Goal: Information Seeking & Learning: Find specific fact

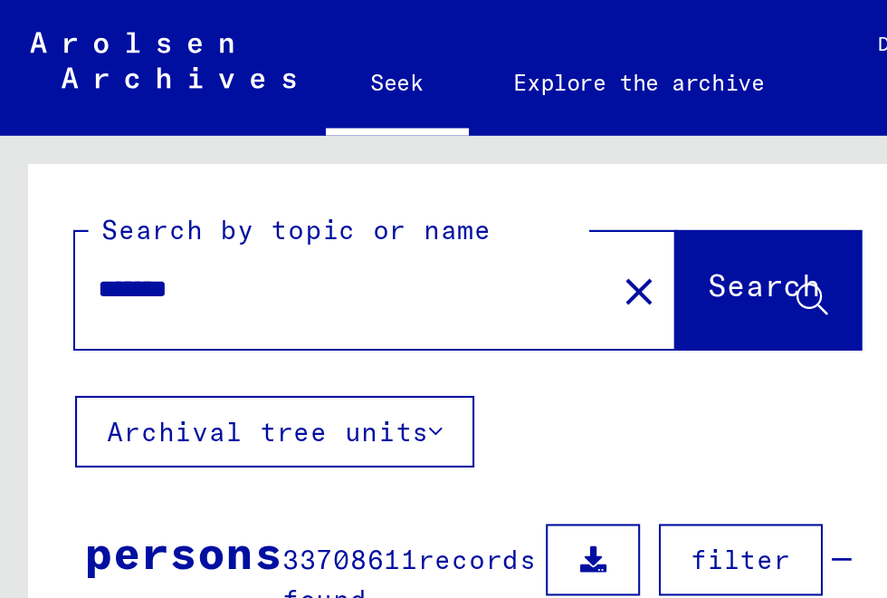
scroll to position [151, 0]
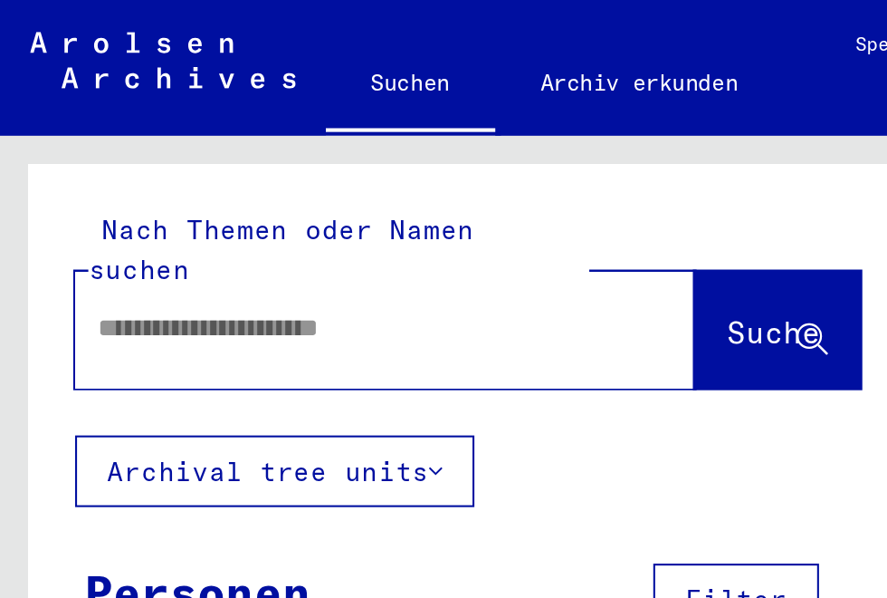
type input "*******"
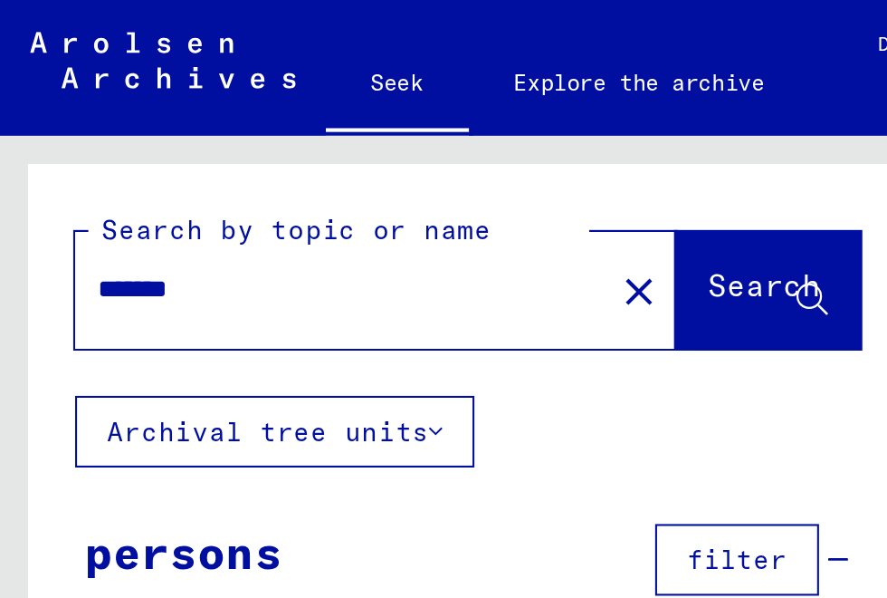
scroll to position [2, 0]
click at [296, 148] on mat-icon "close" at bounding box center [307, 140] width 22 height 22
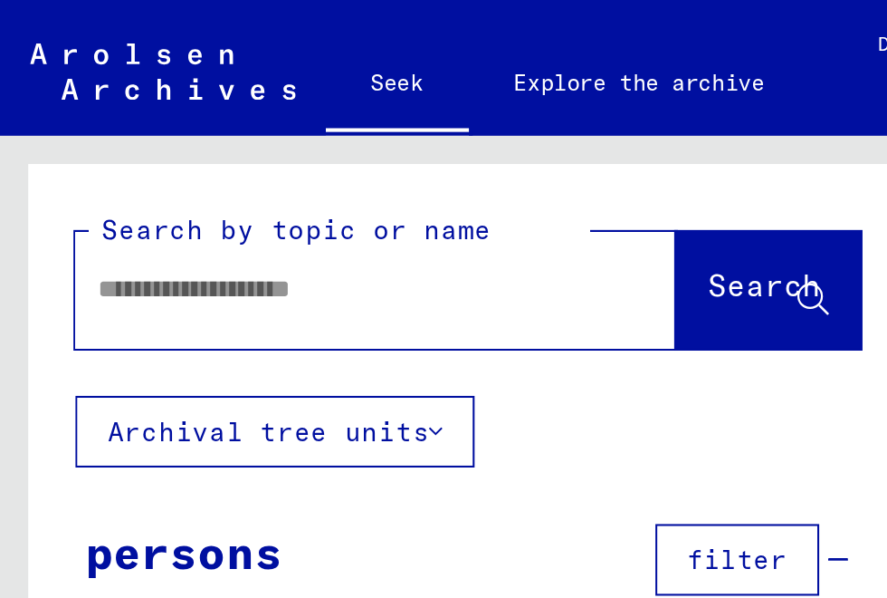
click at [208, 139] on input "text" at bounding box center [159, 138] width 224 height 19
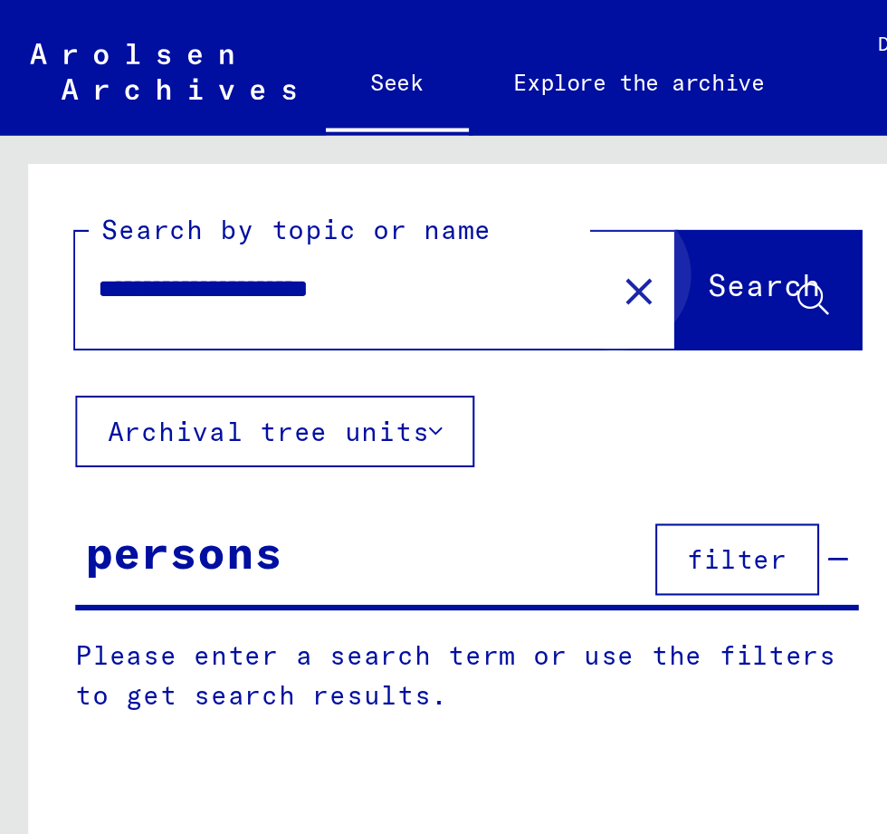
type input "**********"
click at [368, 151] on button "Search" at bounding box center [369, 139] width 89 height 56
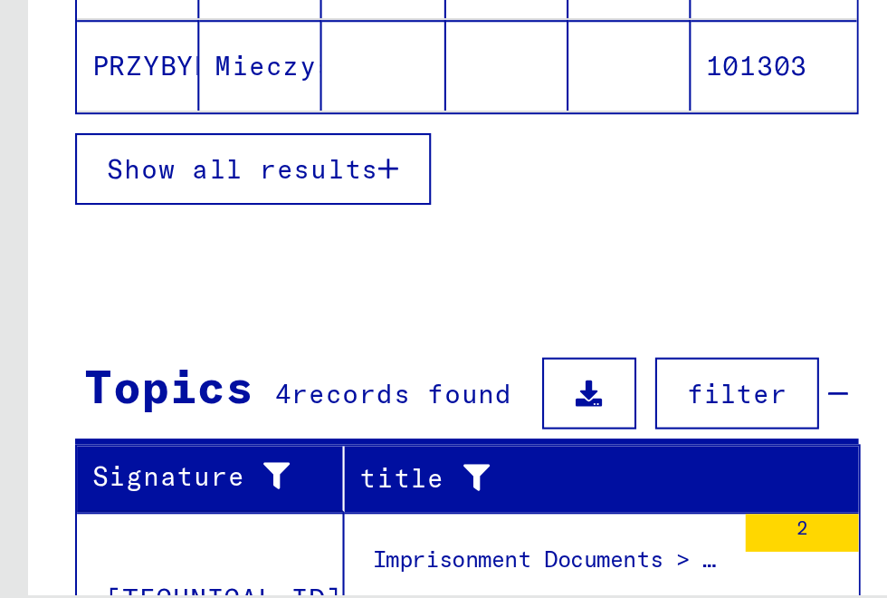
scroll to position [234, 0]
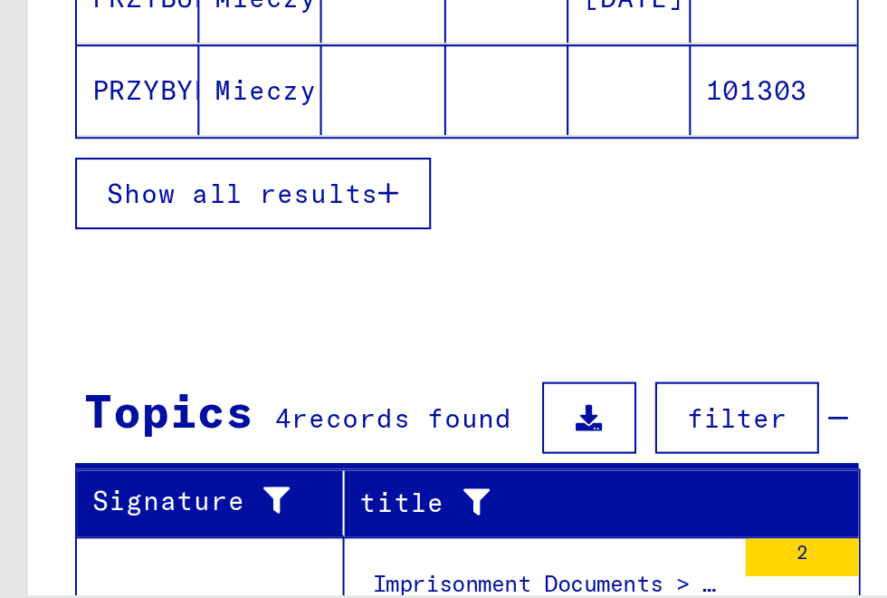
click at [227, 576] on font "Documents from [PERSON_NAME], born on [DEMOGRAPHIC_DATA]" at bounding box center [407, 584] width 456 height 16
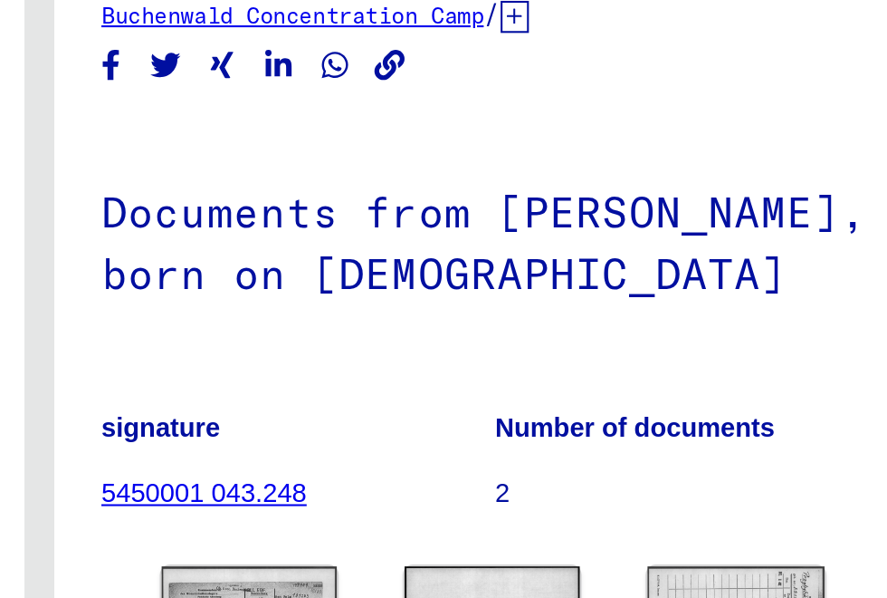
scroll to position [219, 0]
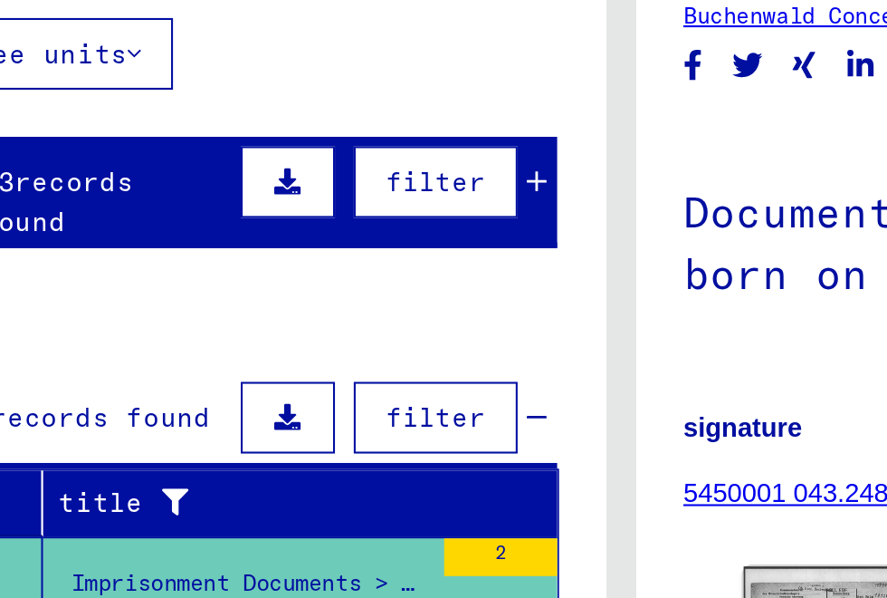
click at [229, 507] on font "File of [PERSON_NAME], born on [DEMOGRAPHIC_DATA]" at bounding box center [378, 515] width 399 height 16
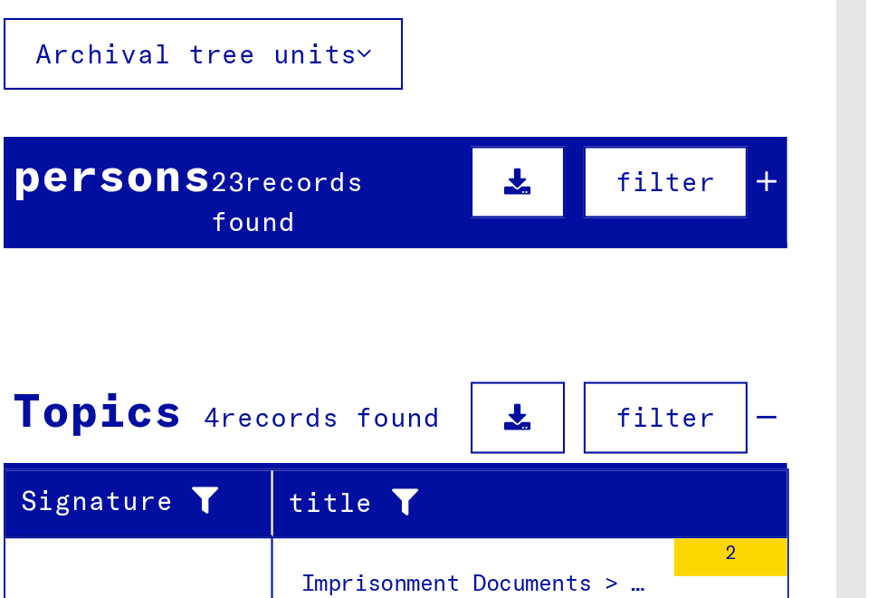
scroll to position [219, 0]
click at [254, 590] on font "Search and certification procedure No. 1,625,692 for [PERSON_NAME] born [DEMOGR…" at bounding box center [545, 598] width 732 height 16
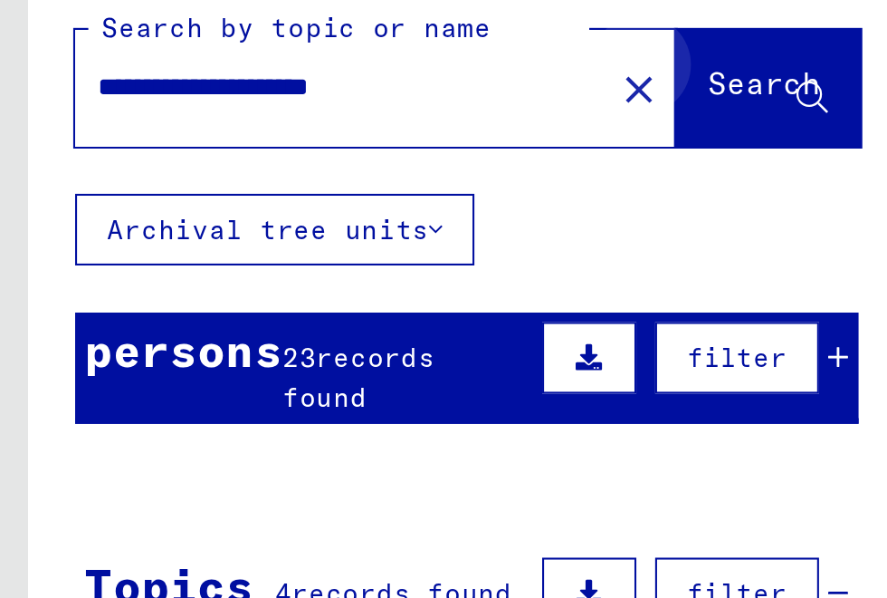
click at [381, 150] on span "Search" at bounding box center [369, 141] width 58 height 19
click at [385, 148] on icon at bounding box center [390, 144] width 15 height 15
click at [140, 316] on div at bounding box center [141, 316] width 5 height 5
